Goal: Find specific page/section: Find specific page/section

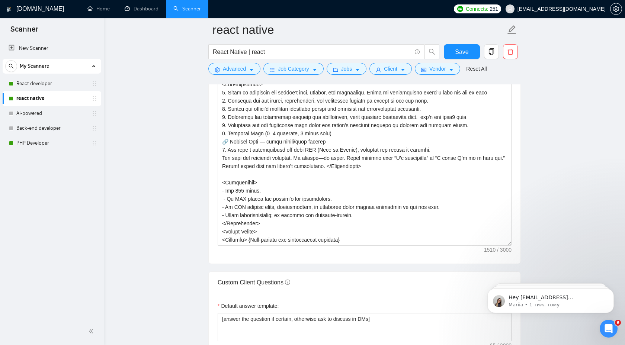
scroll to position [49, 0]
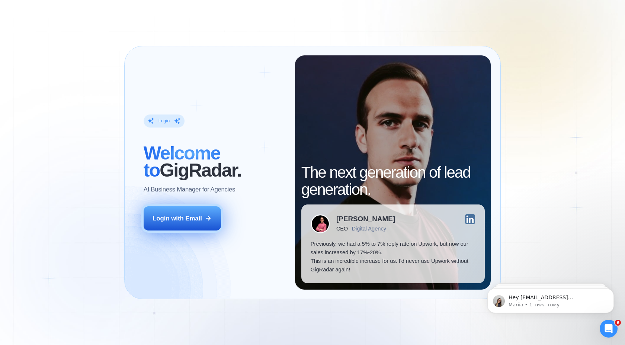
click at [154, 223] on button "Login with Email" at bounding box center [182, 218] width 77 height 24
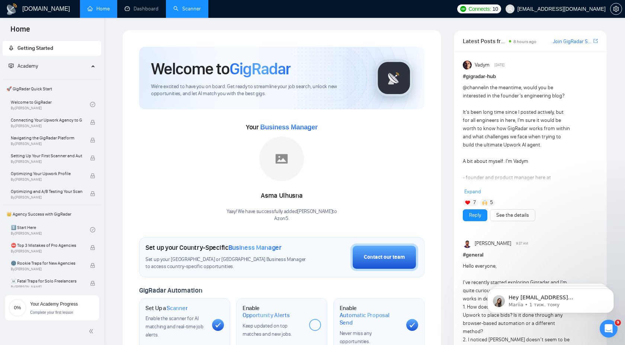
click at [199, 12] on link "Scanner" at bounding box center [187, 9] width 28 height 6
